Goal: Task Accomplishment & Management: Manage account settings

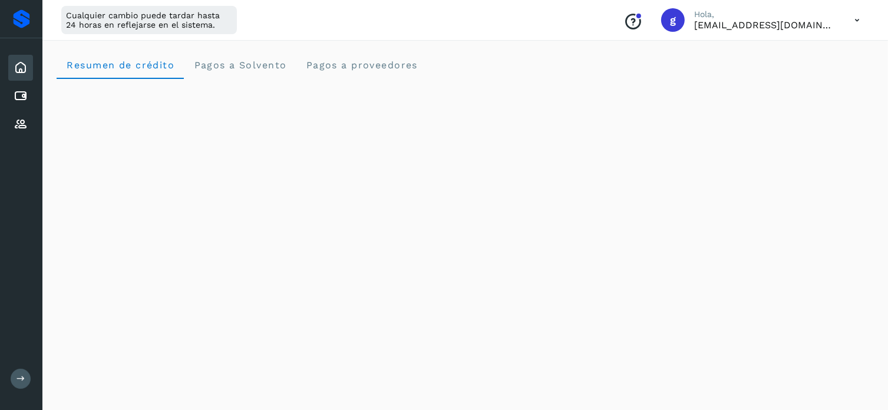
click at [598, 74] on div "Resumen de crédito Pagos a Solvento Pagos a proveedores" at bounding box center [465, 65] width 817 height 28
click at [822, 29] on p "[EMAIL_ADDRESS][DOMAIN_NAME]" at bounding box center [764, 24] width 141 height 11
click at [855, 18] on icon at bounding box center [857, 20] width 24 height 24
click at [782, 71] on div "Cerrar sesión" at bounding box center [798, 76] width 140 height 22
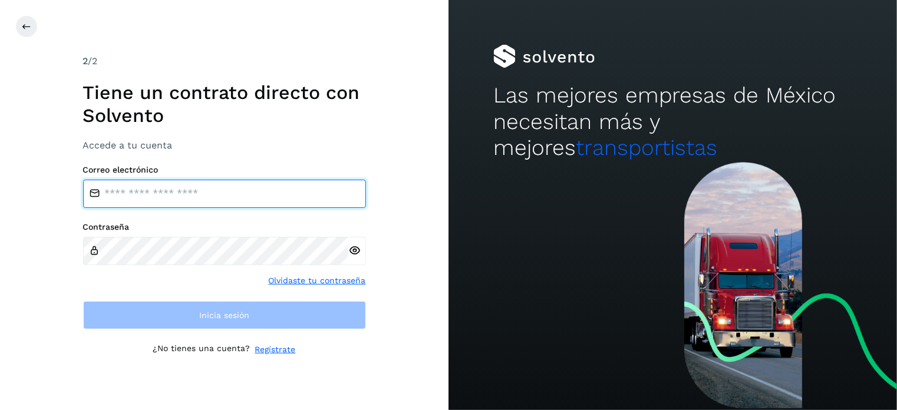
click at [262, 204] on input "email" at bounding box center [224, 194] width 283 height 28
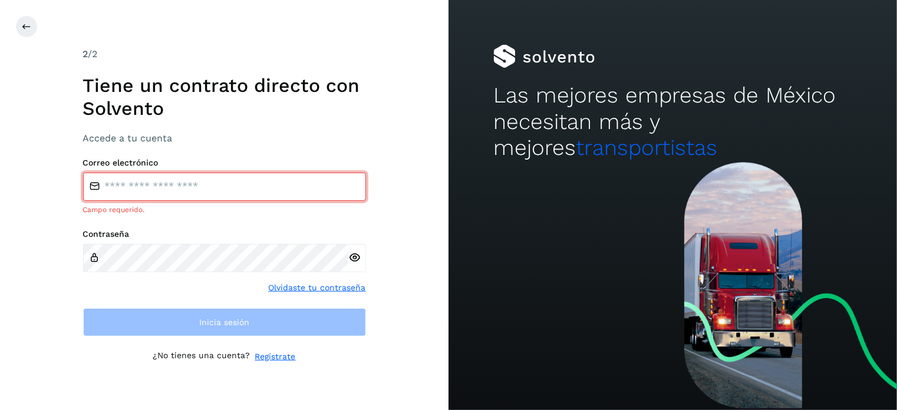
type input "**********"
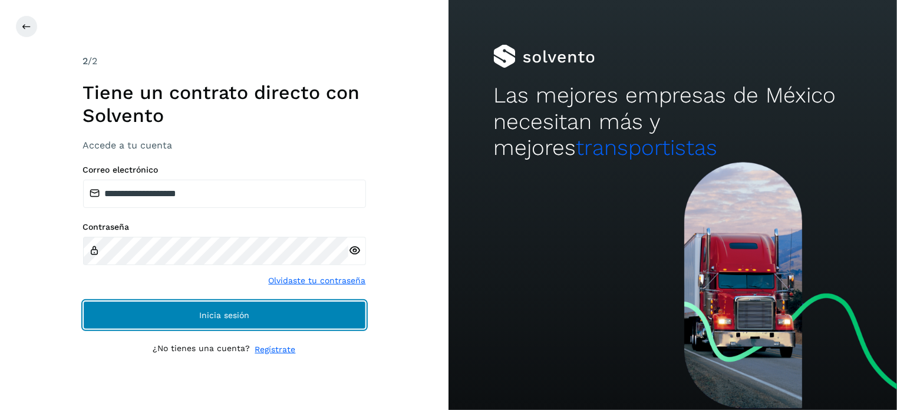
click at [148, 305] on button "Inicia sesión" at bounding box center [224, 315] width 283 height 28
